Goal: Task Accomplishment & Management: Use online tool/utility

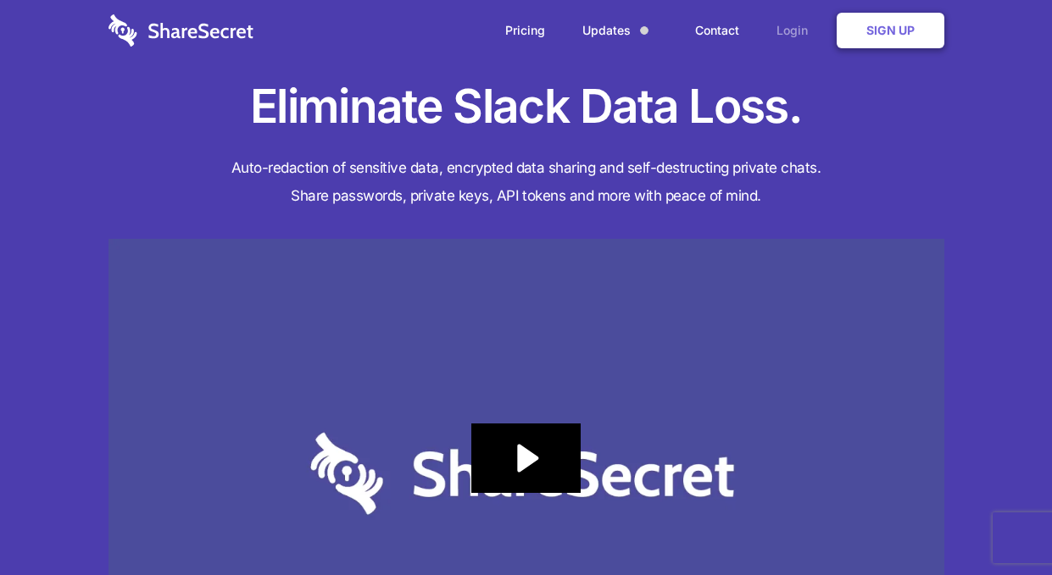
click at [797, 27] on link "Login" at bounding box center [796, 30] width 74 height 53
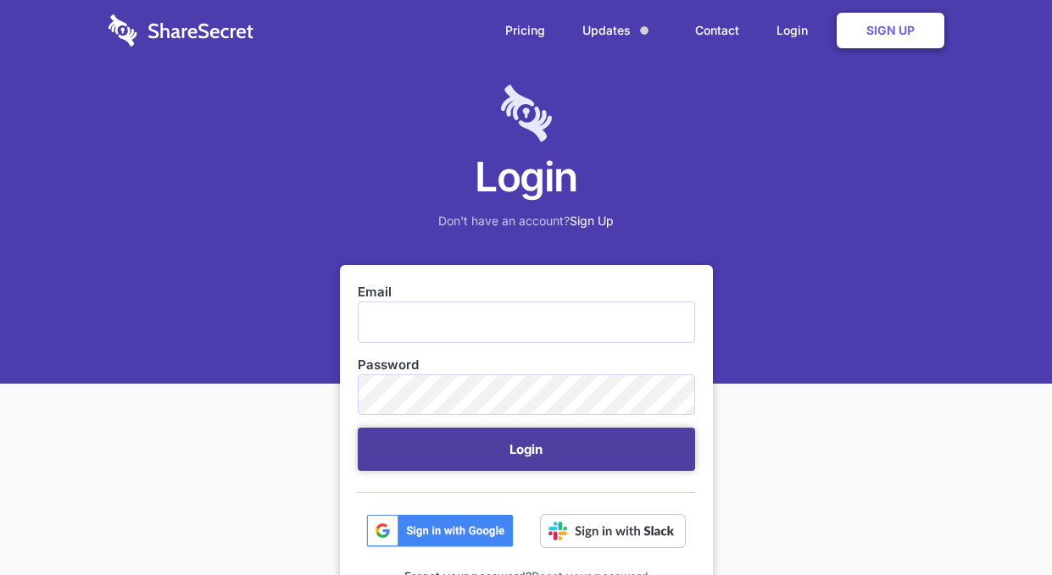
type input "security@hammercreative.com"
click at [497, 459] on button "Login" at bounding box center [526, 449] width 337 height 43
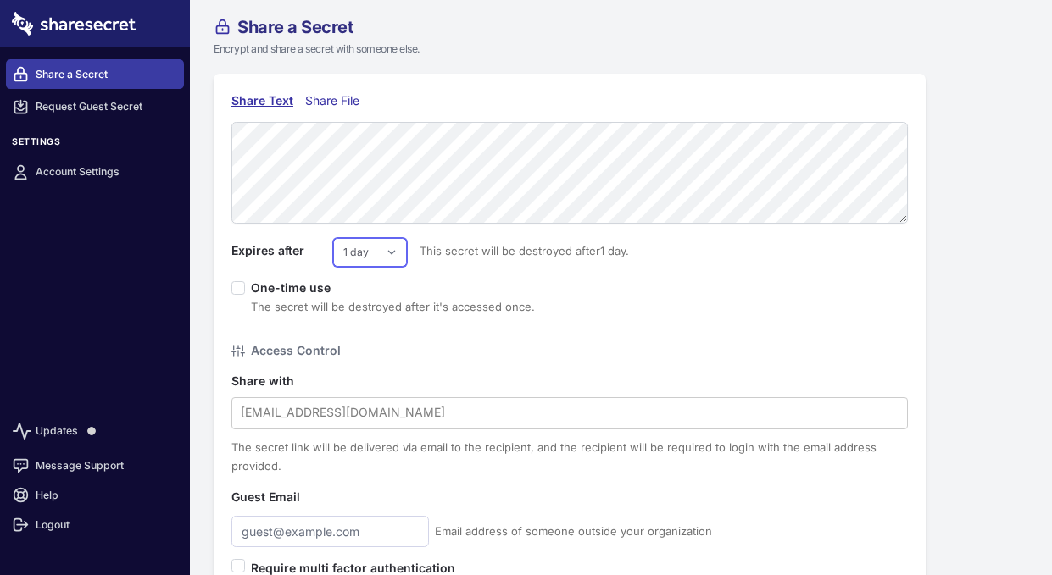
click at [375, 247] on select "1 day 2 days 3 days 4 days 5 days 6 days 7 days" at bounding box center [370, 252] width 74 height 29
select select "7"
click at [333, 238] on select "1 day 2 days 3 days 4 days 5 days 6 days 7 days" at bounding box center [370, 252] width 74 height 29
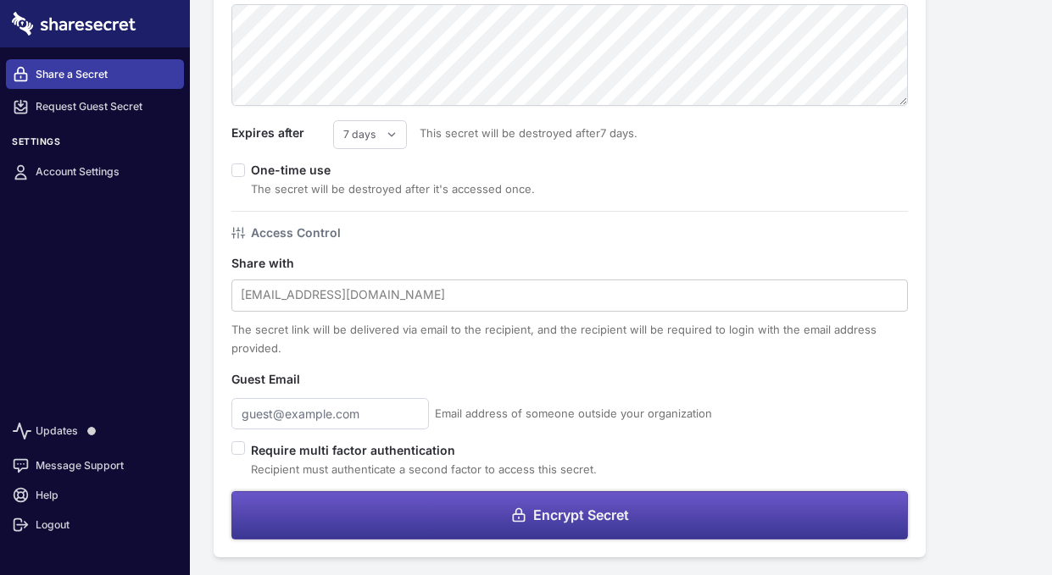
click at [349, 517] on button "Encrypt Secret" at bounding box center [569, 515] width 676 height 48
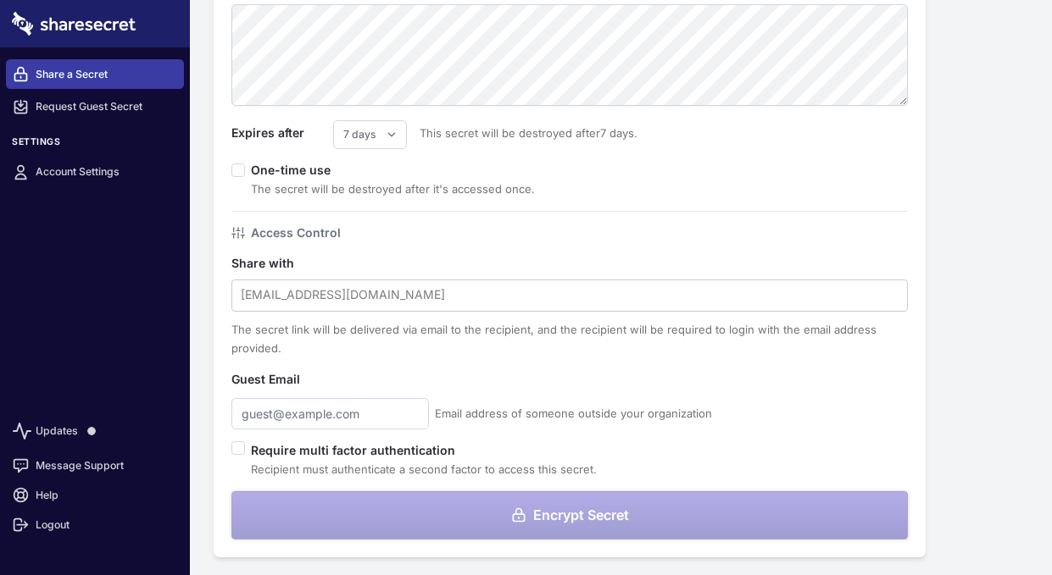
scroll to position [0, 0]
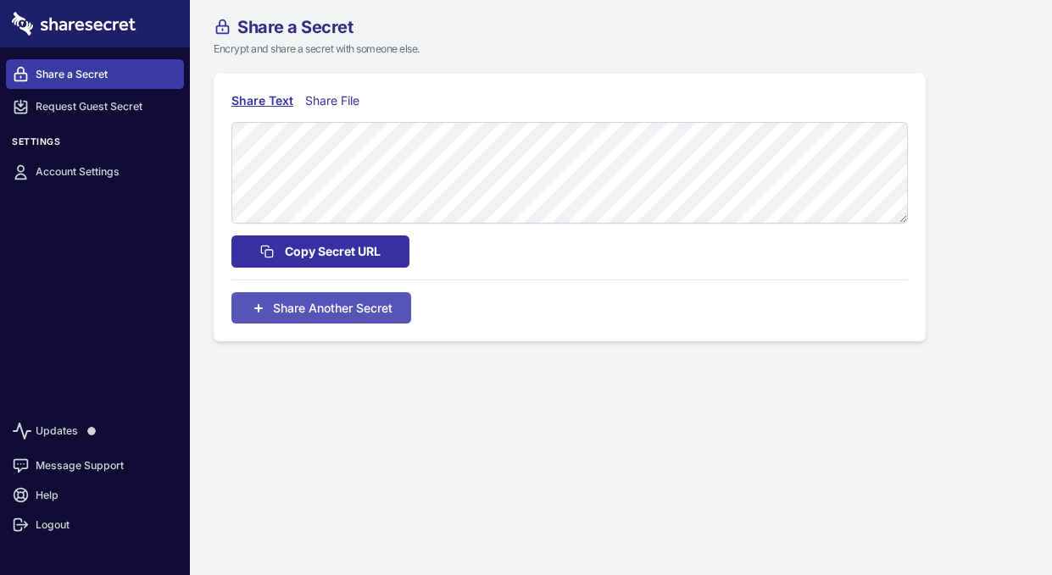
click at [377, 251] on span "Copy Secret URL" at bounding box center [333, 251] width 96 height 19
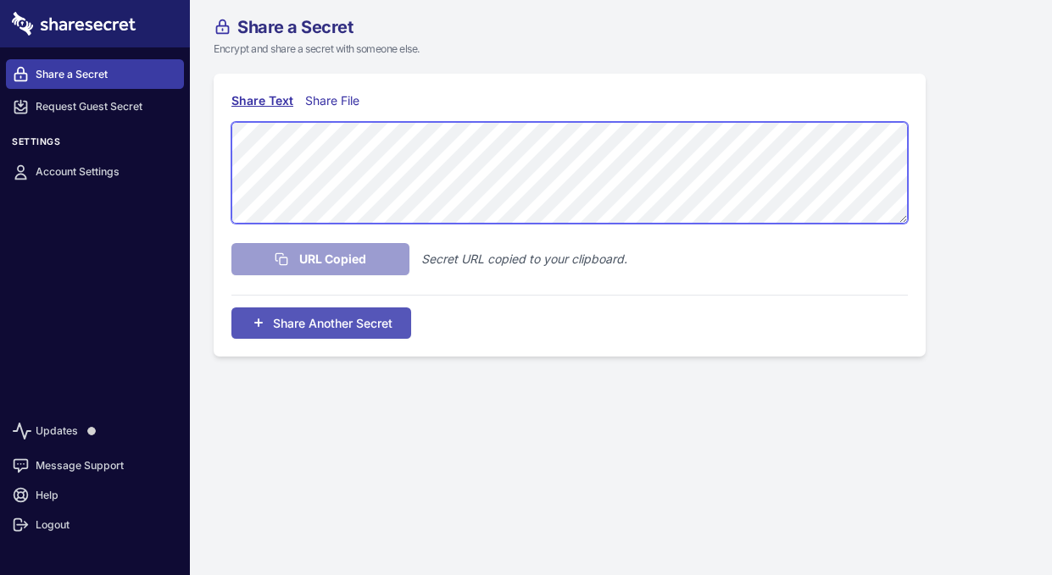
click at [220, 116] on div "Share Text Share File URL Copied Secret URL copied to your clipboard. Share Ano…" at bounding box center [570, 215] width 712 height 283
